Goal: Transaction & Acquisition: Purchase product/service

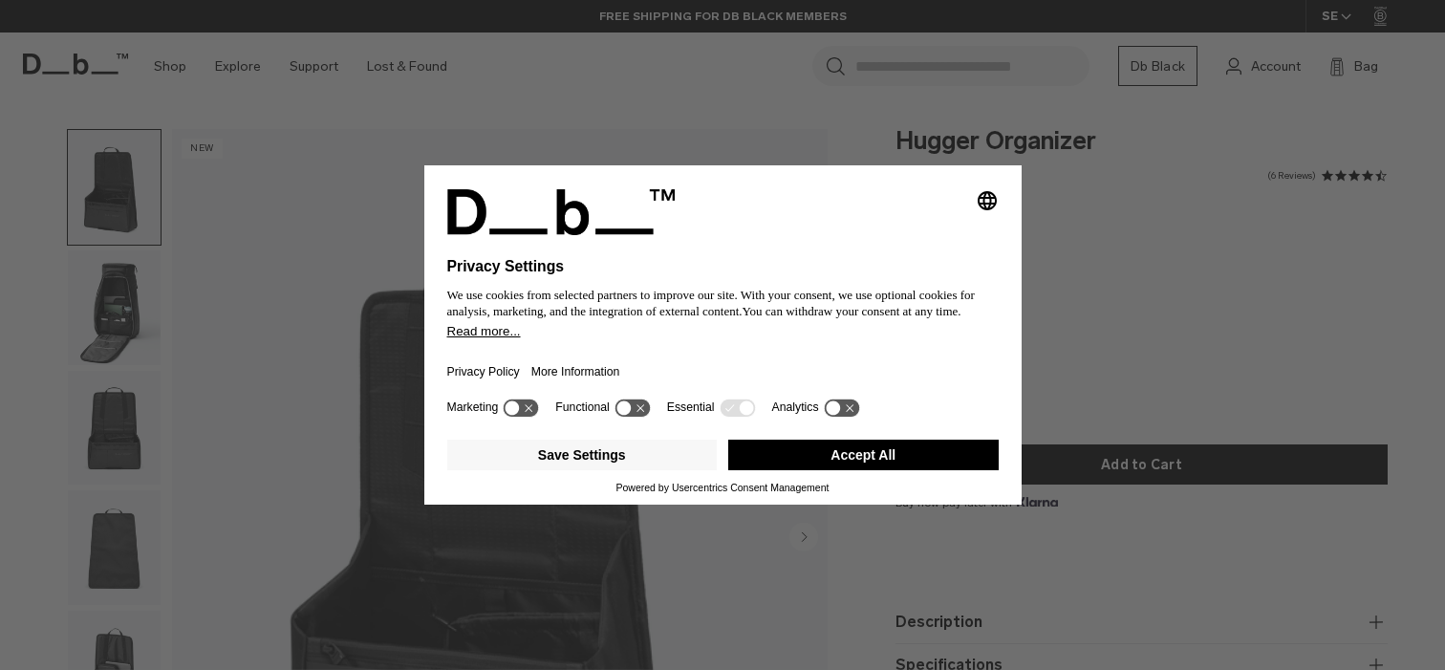
click at [877, 452] on button "Accept All" at bounding box center [863, 455] width 271 height 31
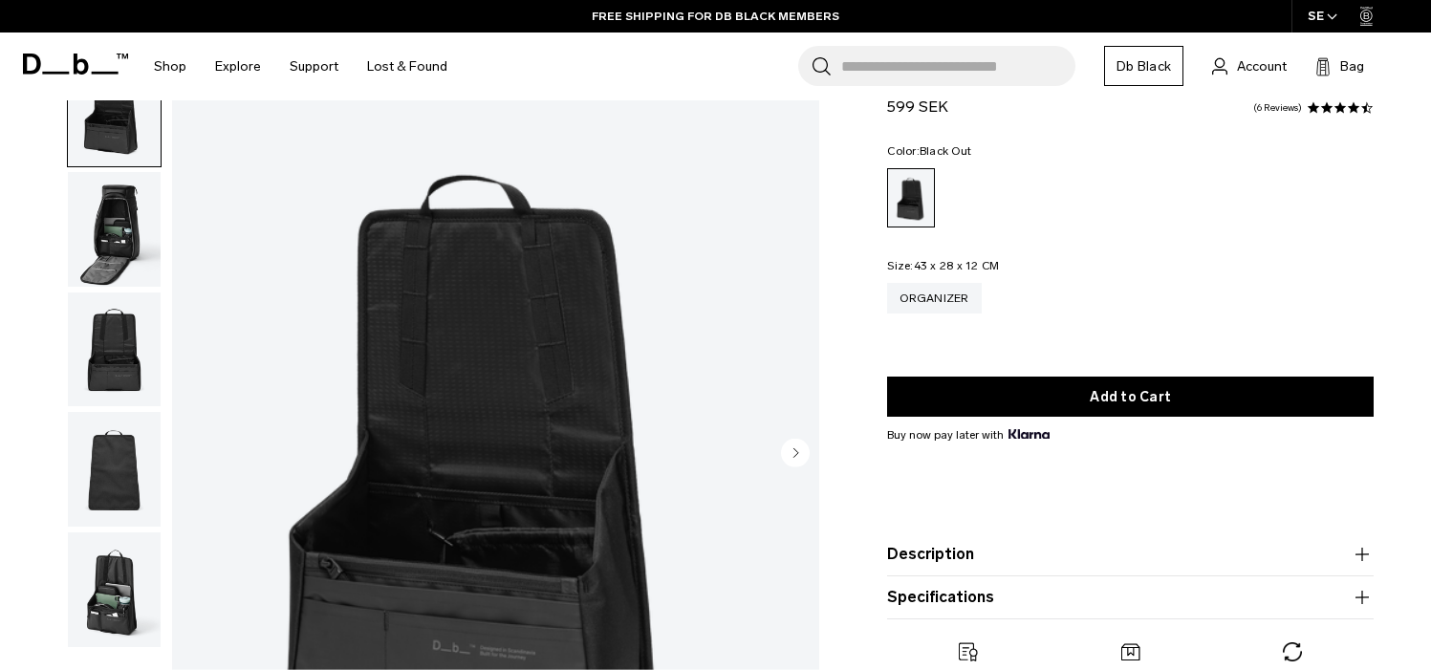
scroll to position [96, 0]
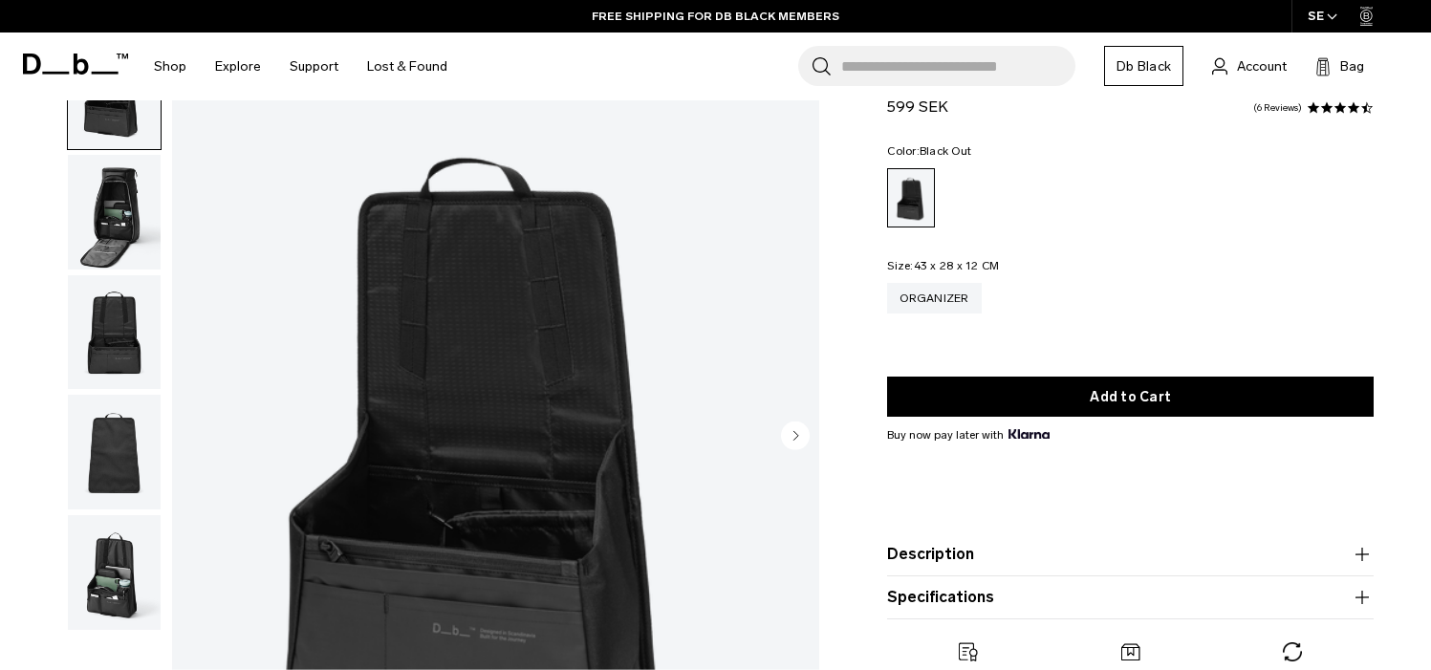
click at [105, 233] on img "button" at bounding box center [114, 212] width 93 height 115
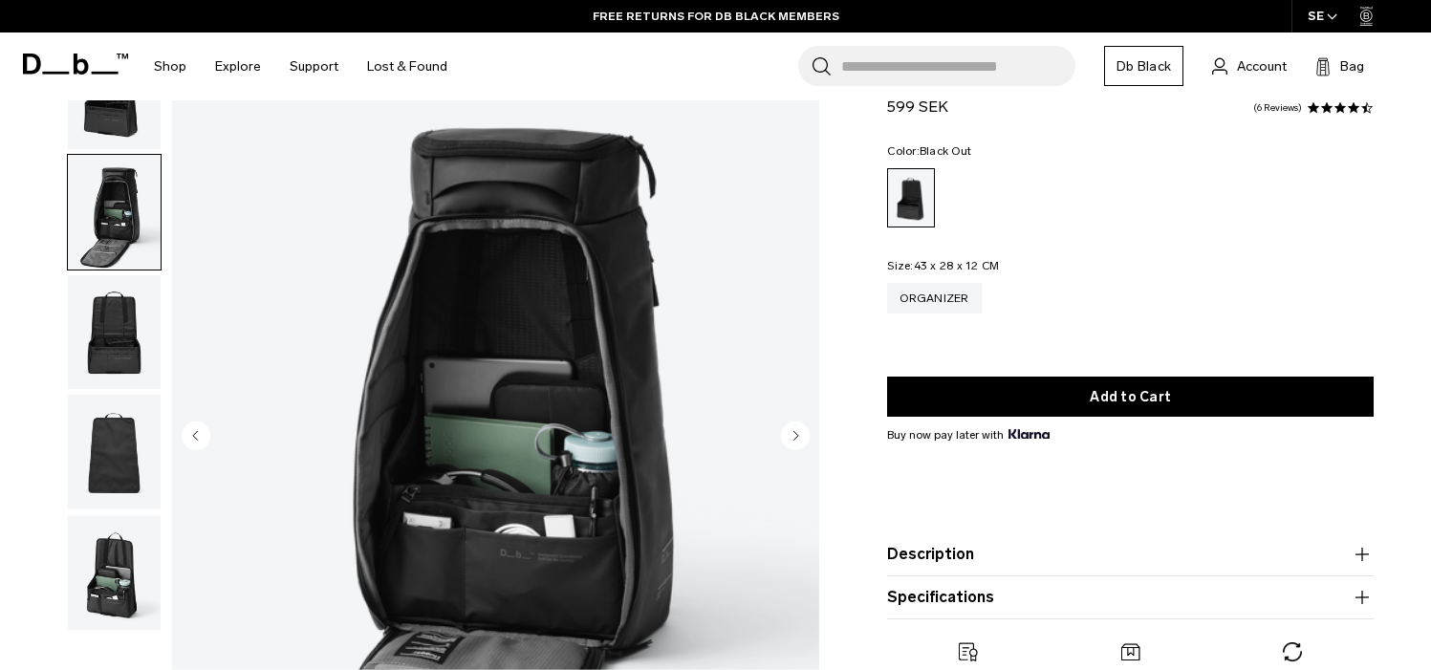
click at [134, 336] on img "button" at bounding box center [114, 332] width 93 height 115
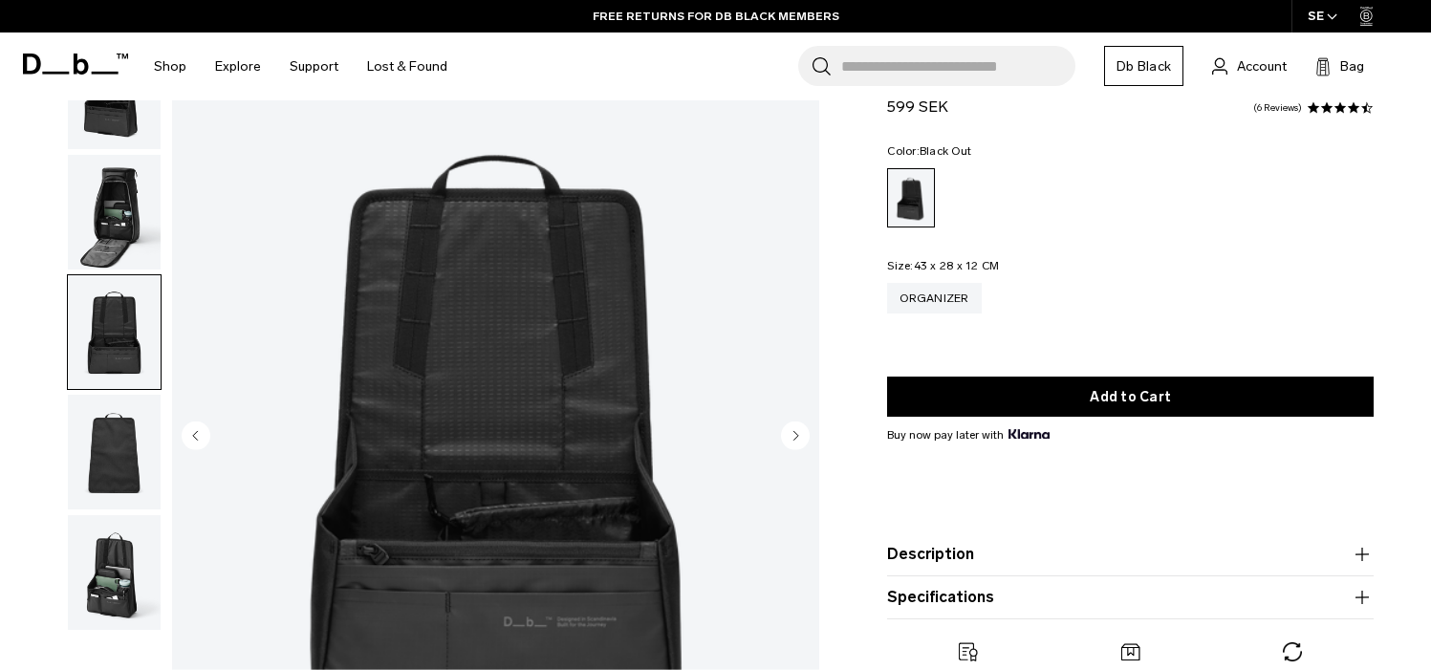
scroll to position [191, 0]
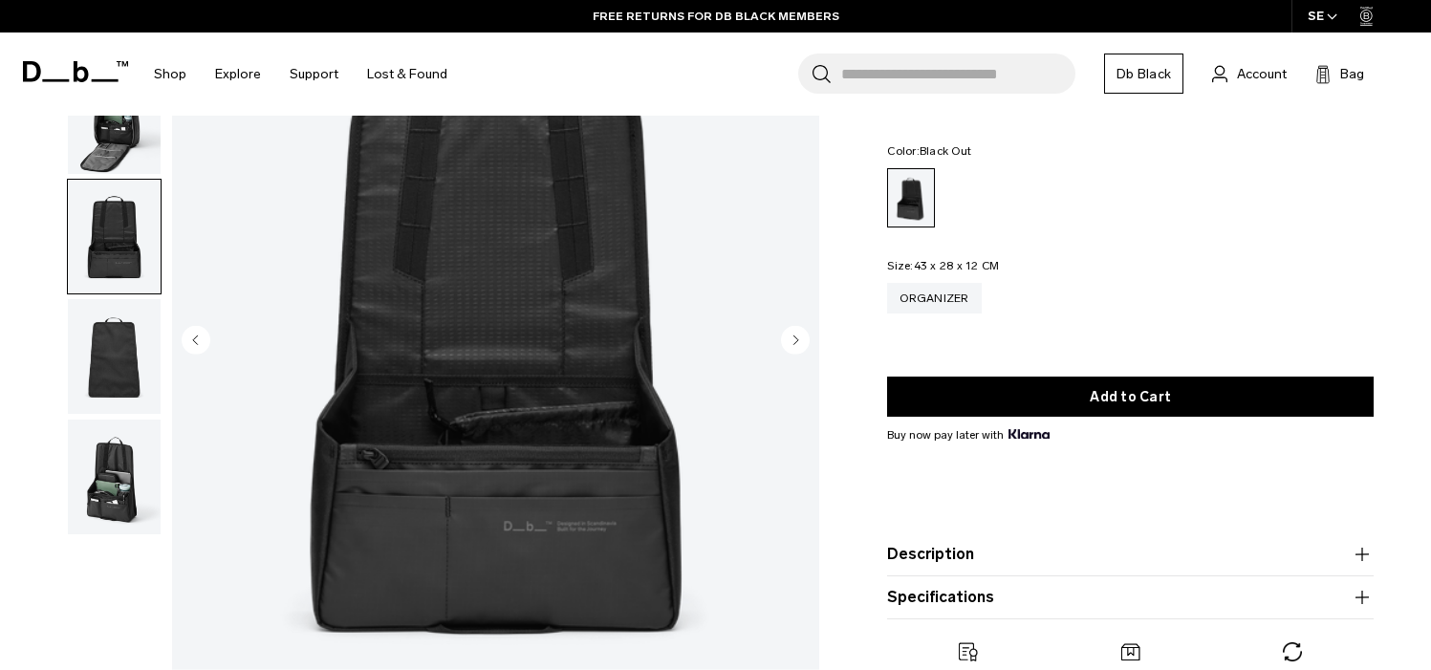
click at [109, 374] on img "button" at bounding box center [114, 356] width 93 height 115
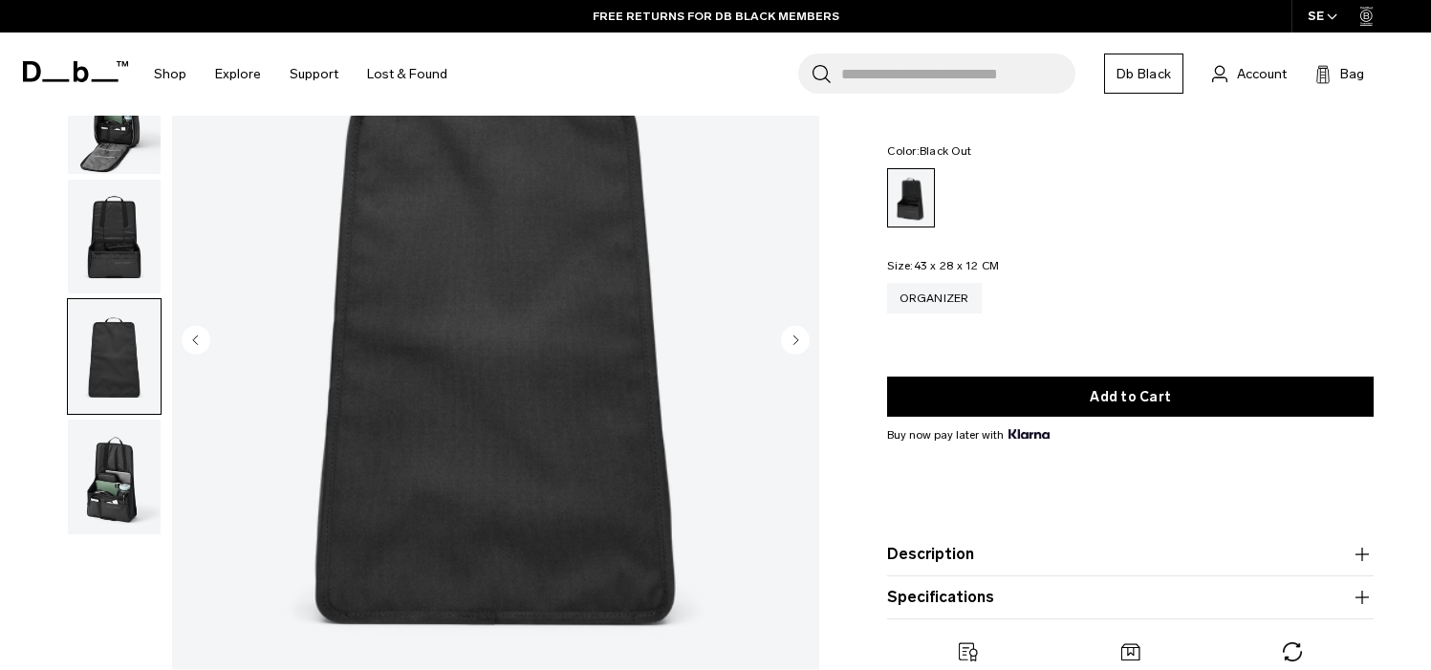
click at [113, 503] on img "button" at bounding box center [114, 477] width 93 height 115
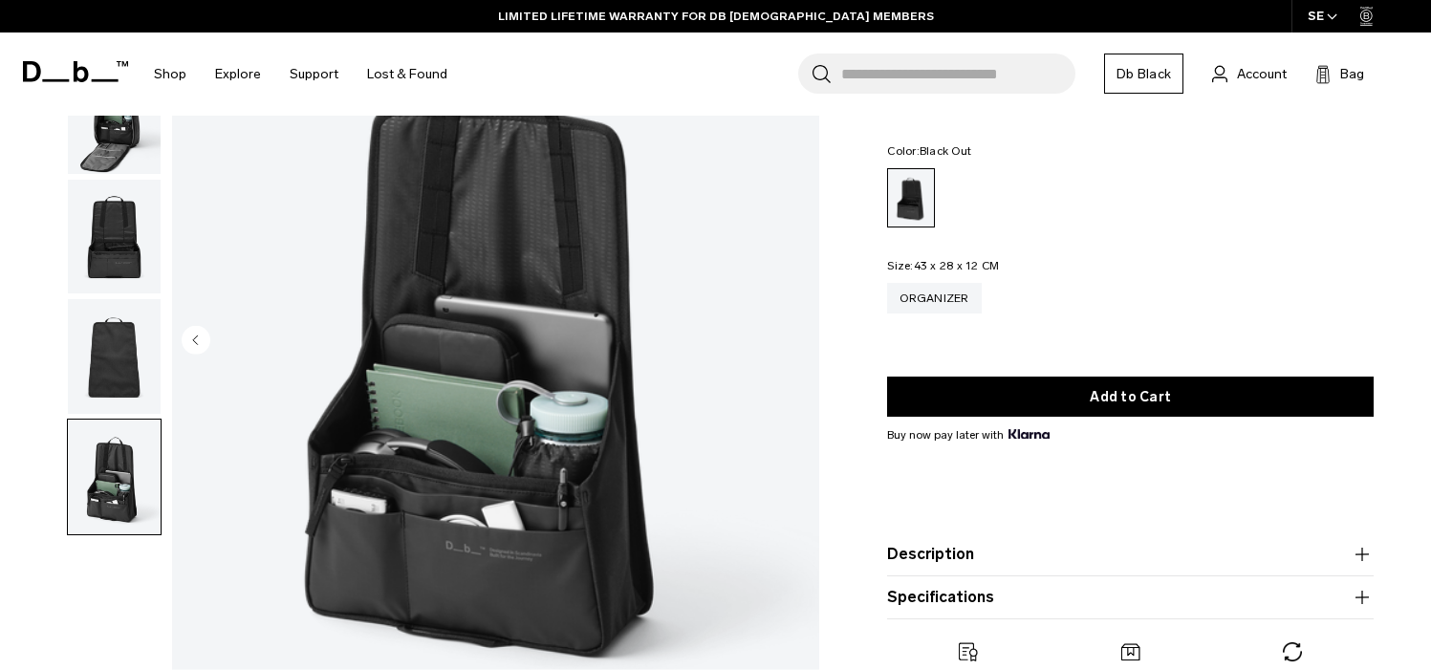
click at [102, 151] on img "button" at bounding box center [114, 116] width 93 height 115
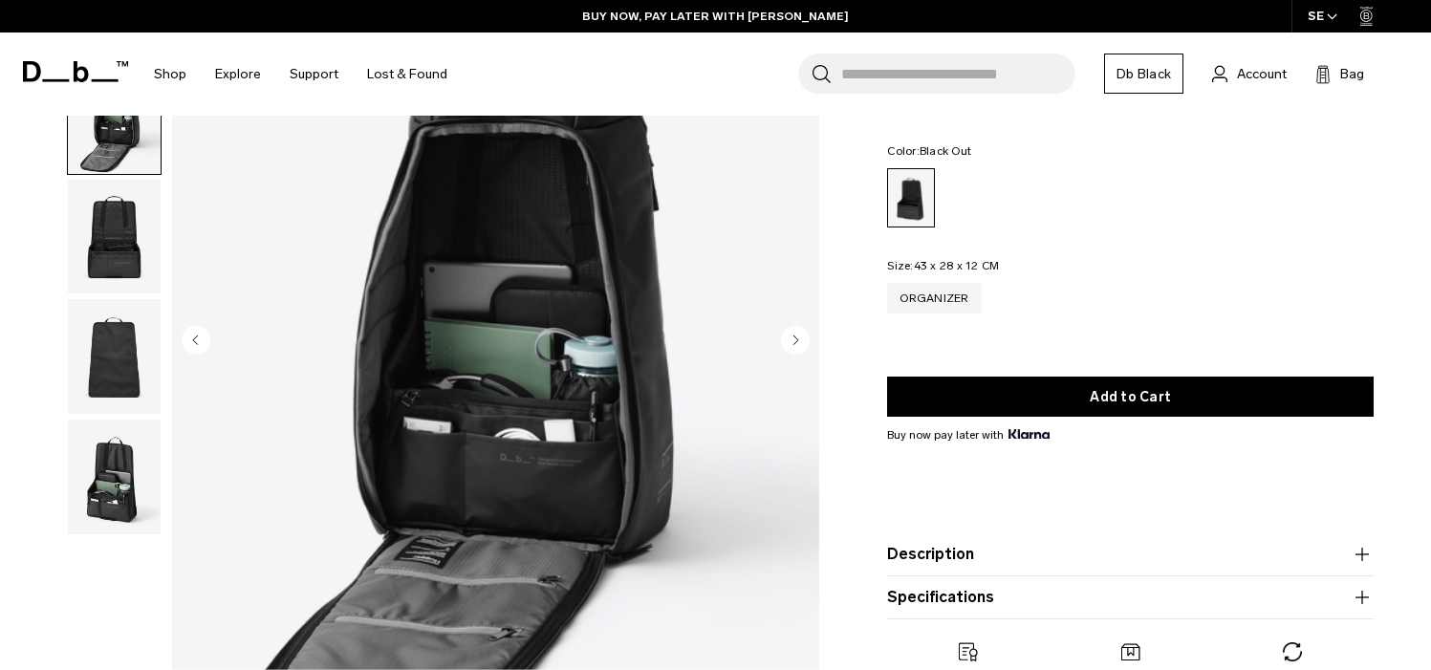
click at [120, 485] on img "button" at bounding box center [114, 477] width 93 height 115
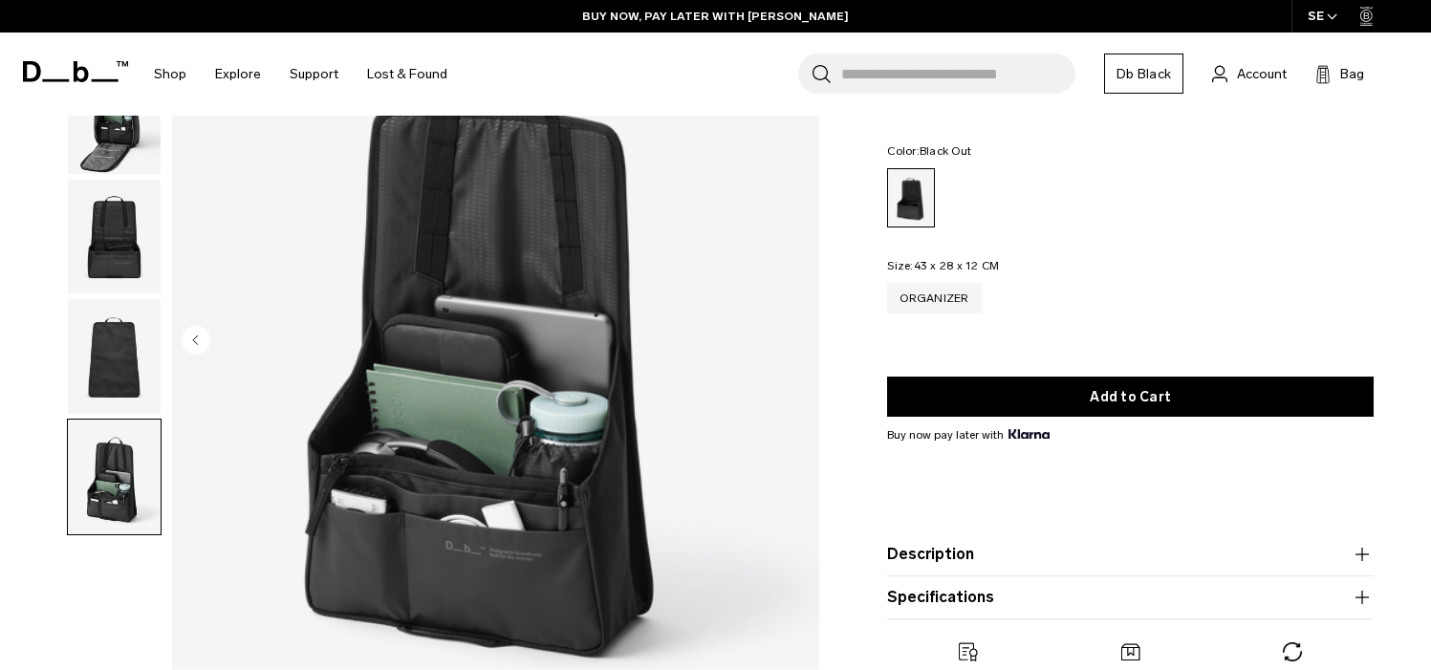
click at [115, 147] on img "button" at bounding box center [114, 116] width 93 height 115
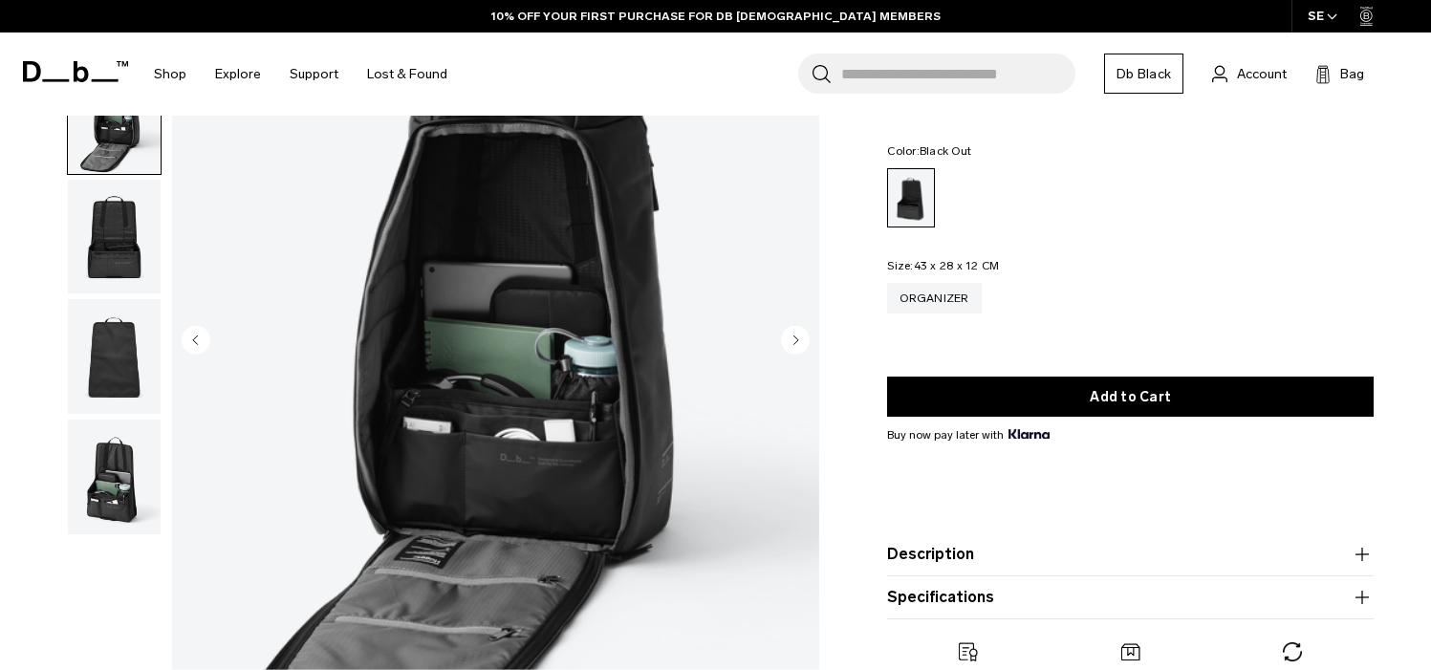
click at [113, 492] on img "button" at bounding box center [114, 477] width 93 height 115
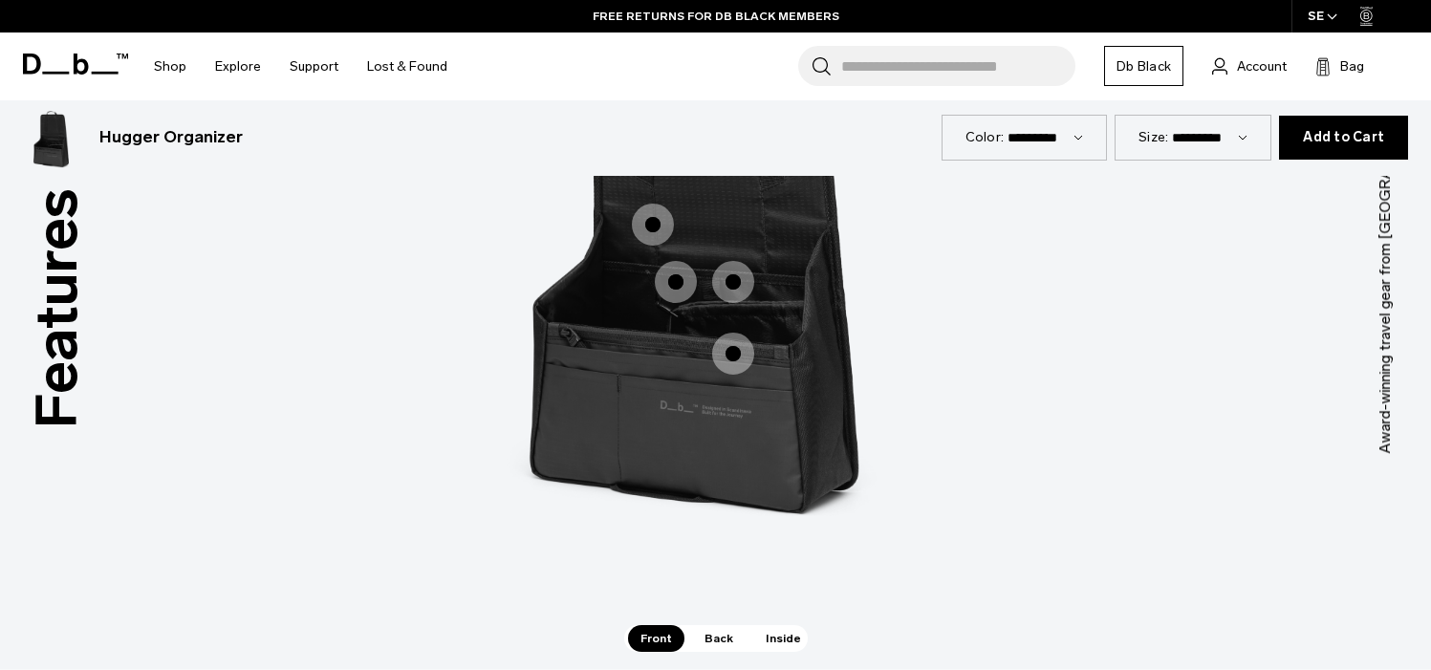
scroll to position [1816, 0]
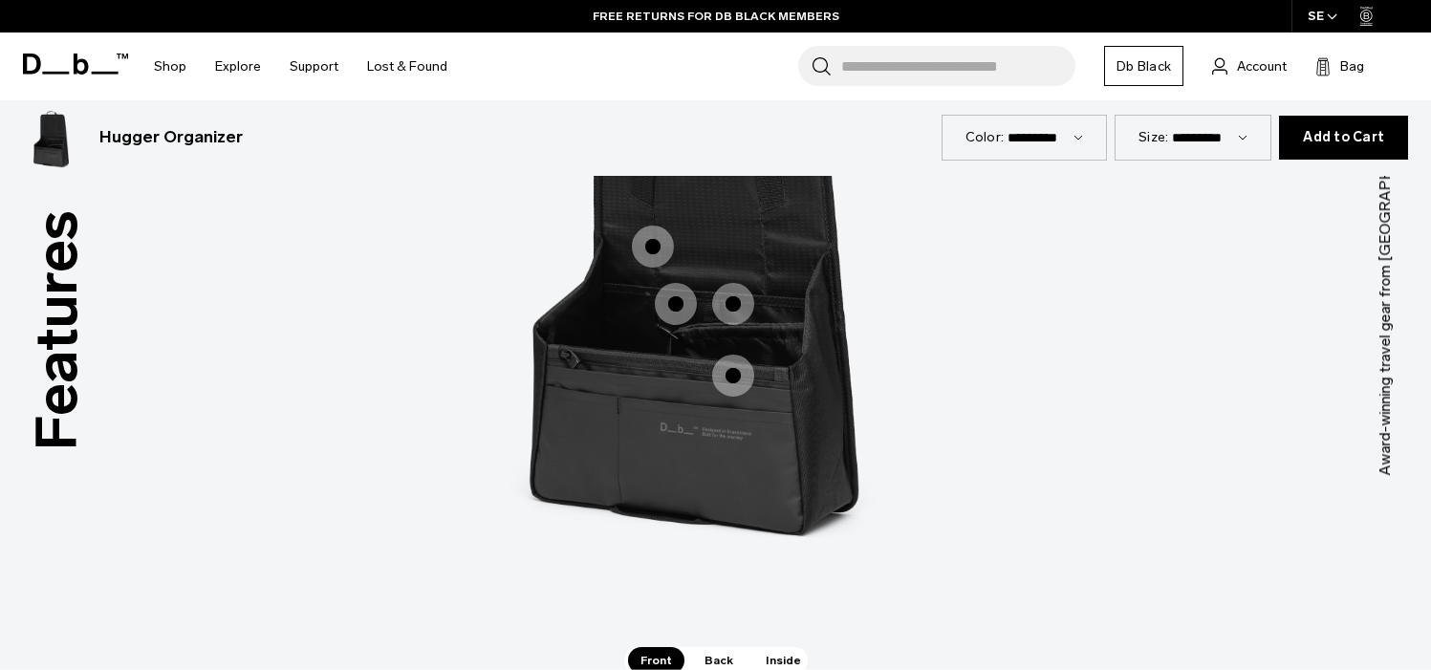
click at [719, 656] on span "Back" at bounding box center [719, 660] width 54 height 27
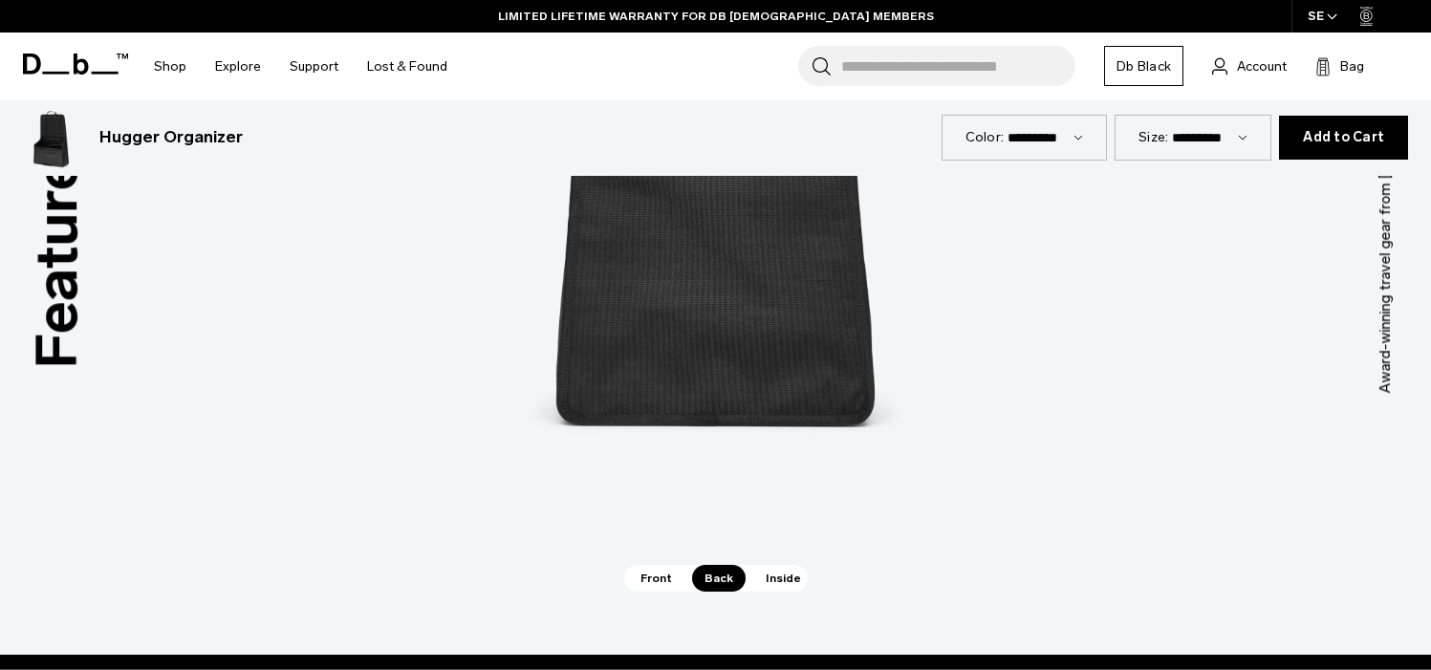
scroll to position [1912, 0]
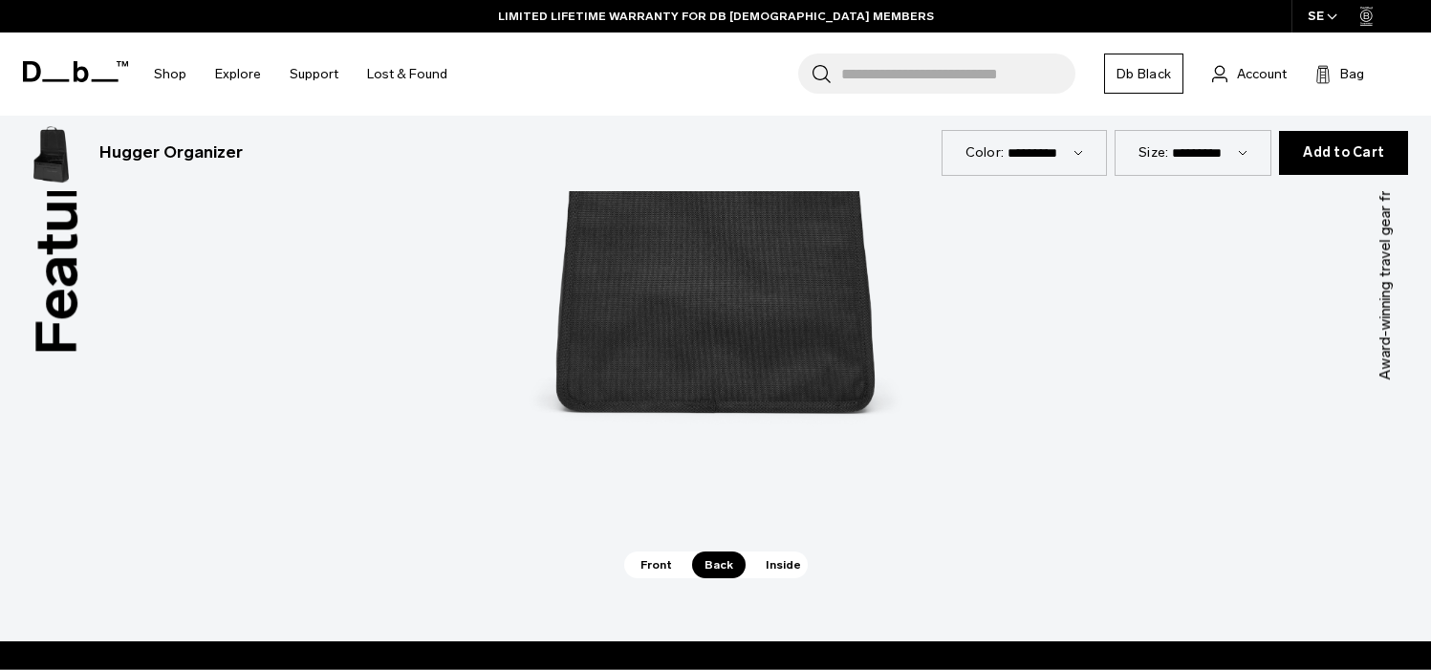
click at [769, 570] on span "Inside" at bounding box center [783, 565] width 60 height 27
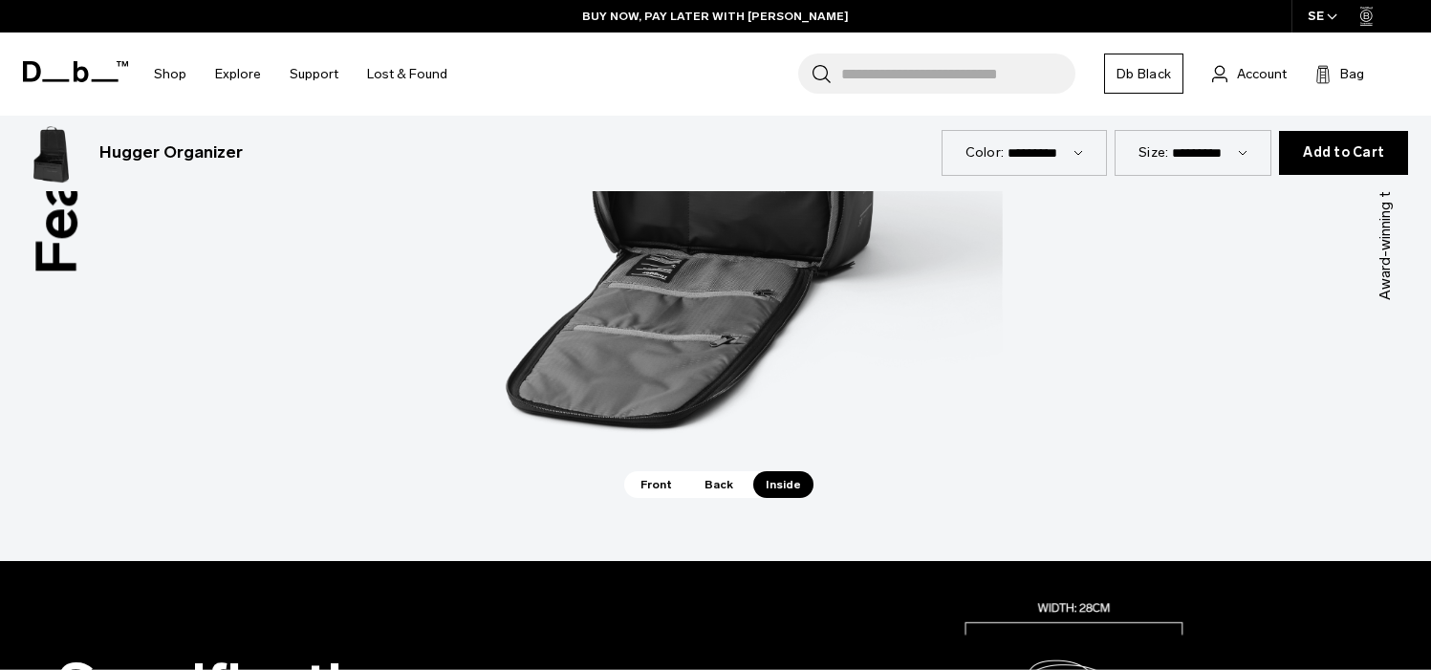
scroll to position [2007, 0]
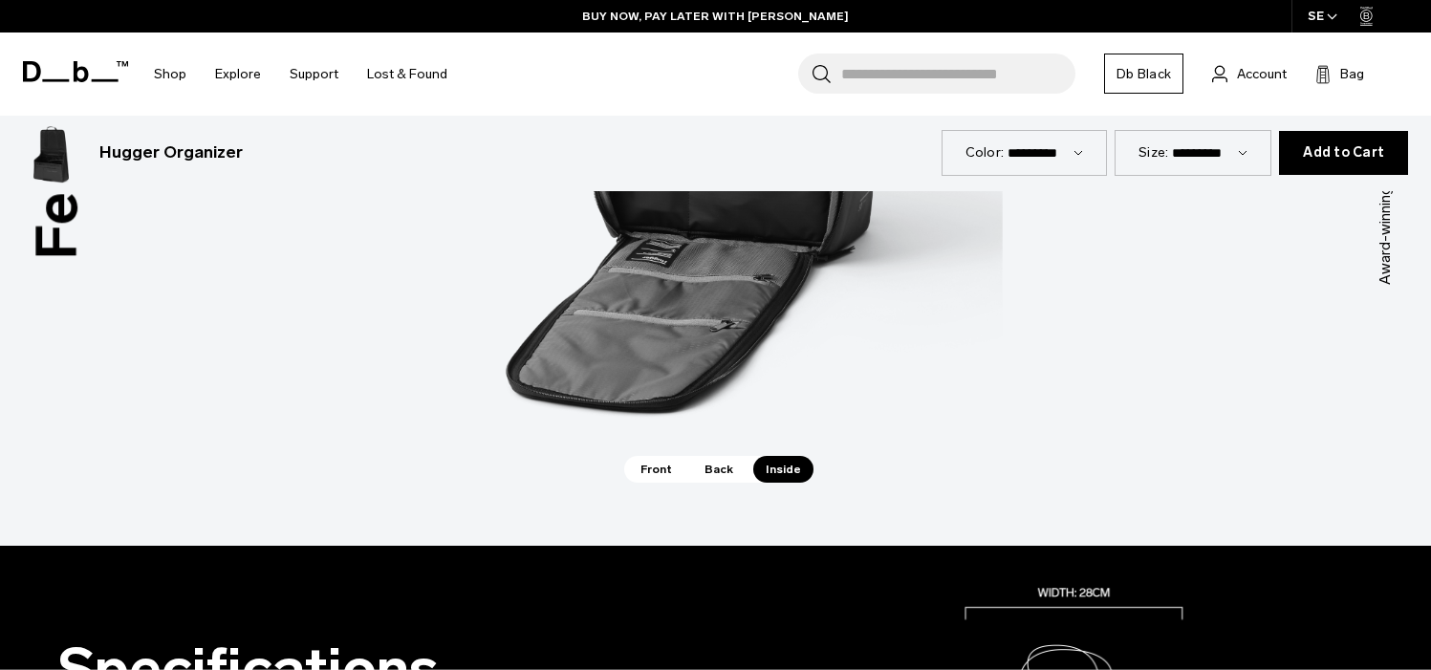
click at [648, 476] on span "Front" at bounding box center [656, 469] width 56 height 27
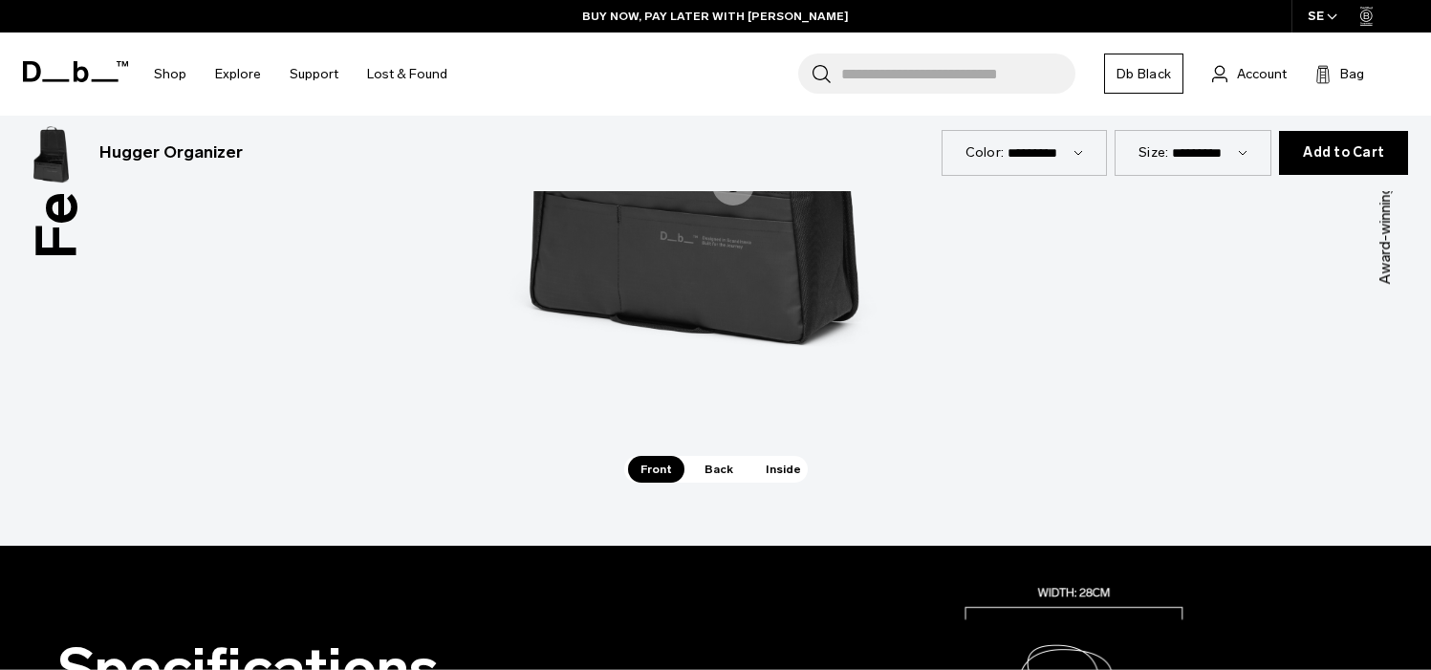
scroll to position [1529, 0]
